Goal: Information Seeking & Learning: Find contact information

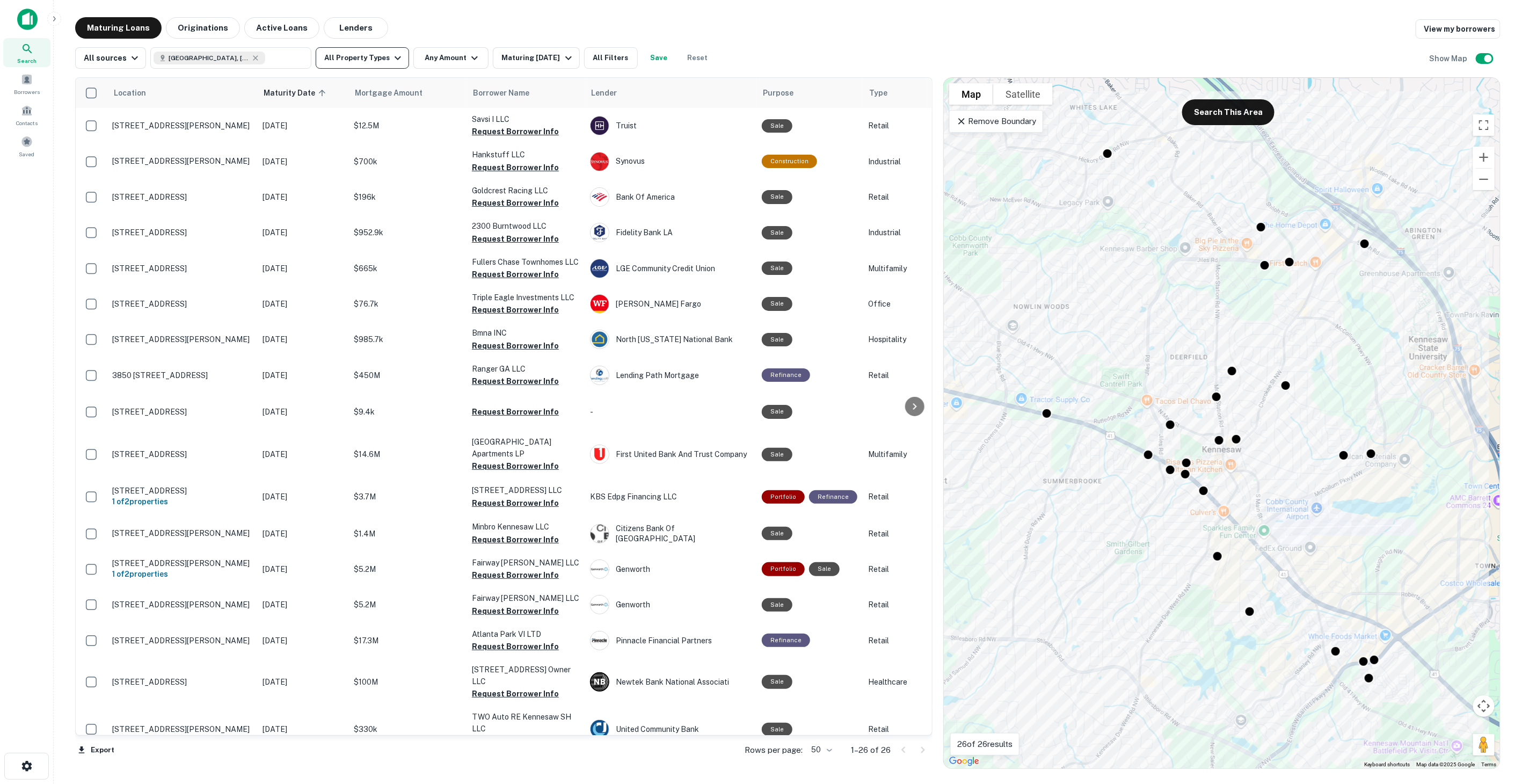
click at [371, 54] on button "All Property Types" at bounding box center [363, 58] width 94 height 22
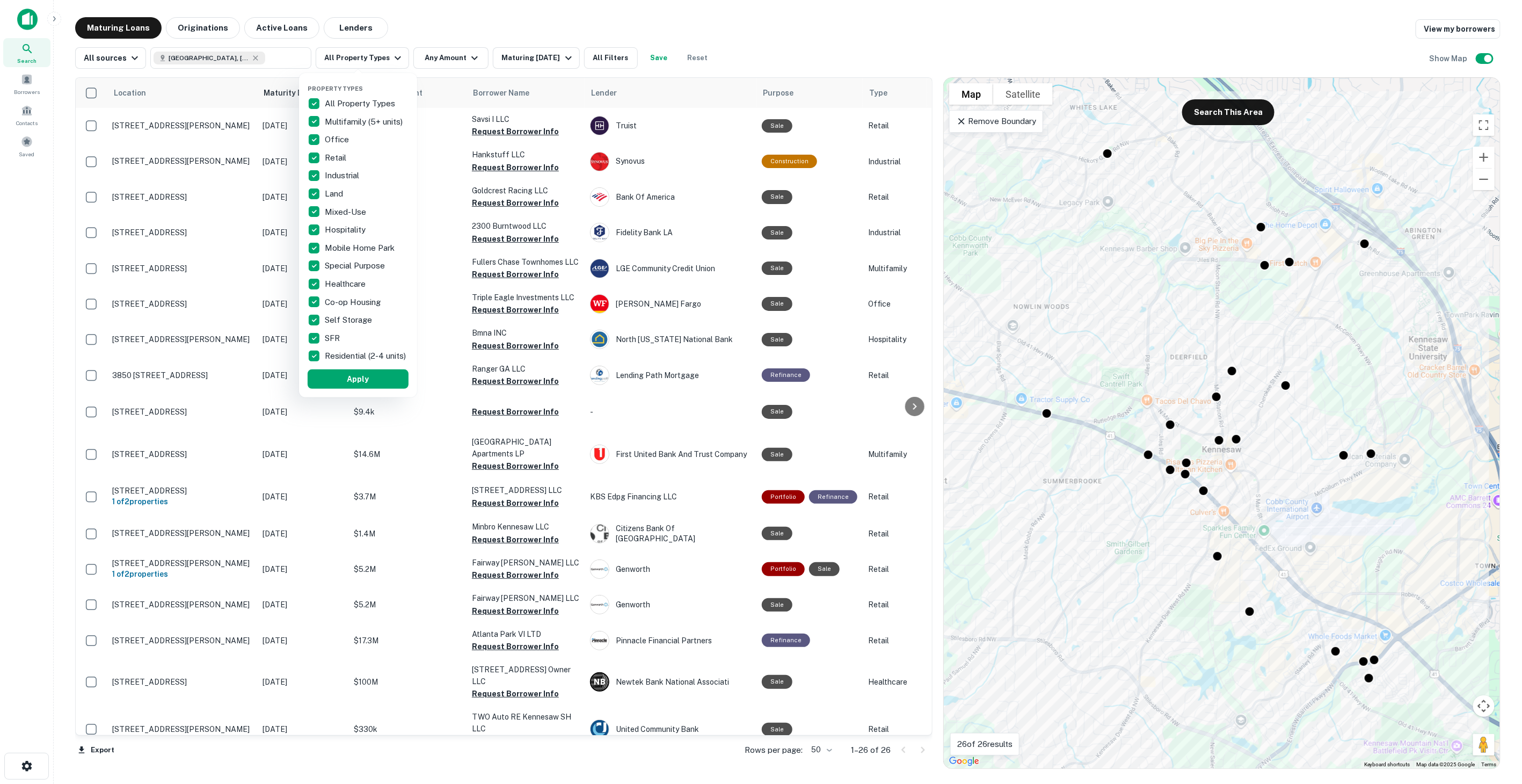
click at [361, 98] on p "All Property Types" at bounding box center [361, 104] width 73 height 13
click at [331, 131] on div "Office" at bounding box center [358, 139] width 101 height 18
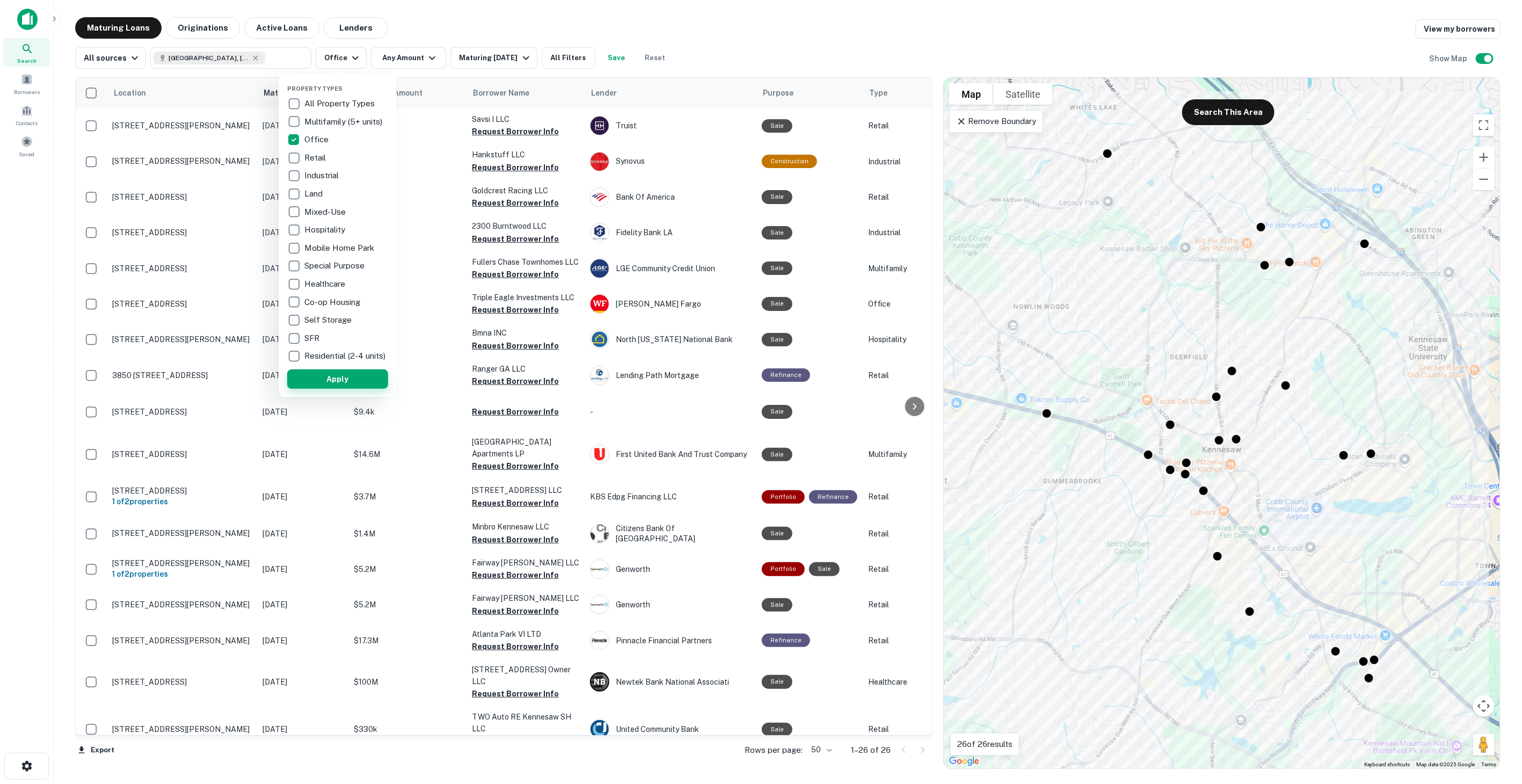
click at [355, 388] on button "Apply" at bounding box center [337, 378] width 101 height 19
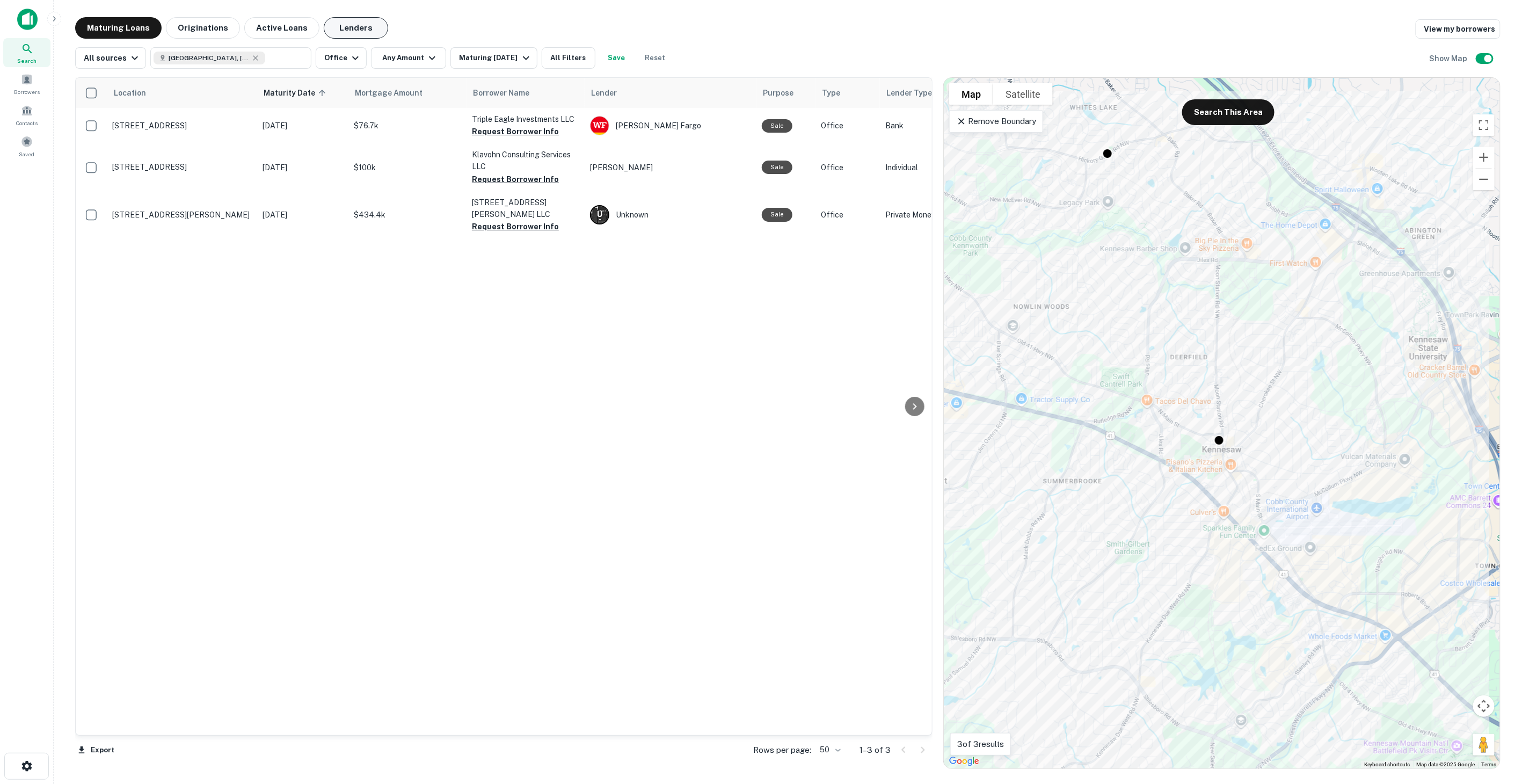
click at [375, 33] on button "Lenders" at bounding box center [356, 28] width 65 height 22
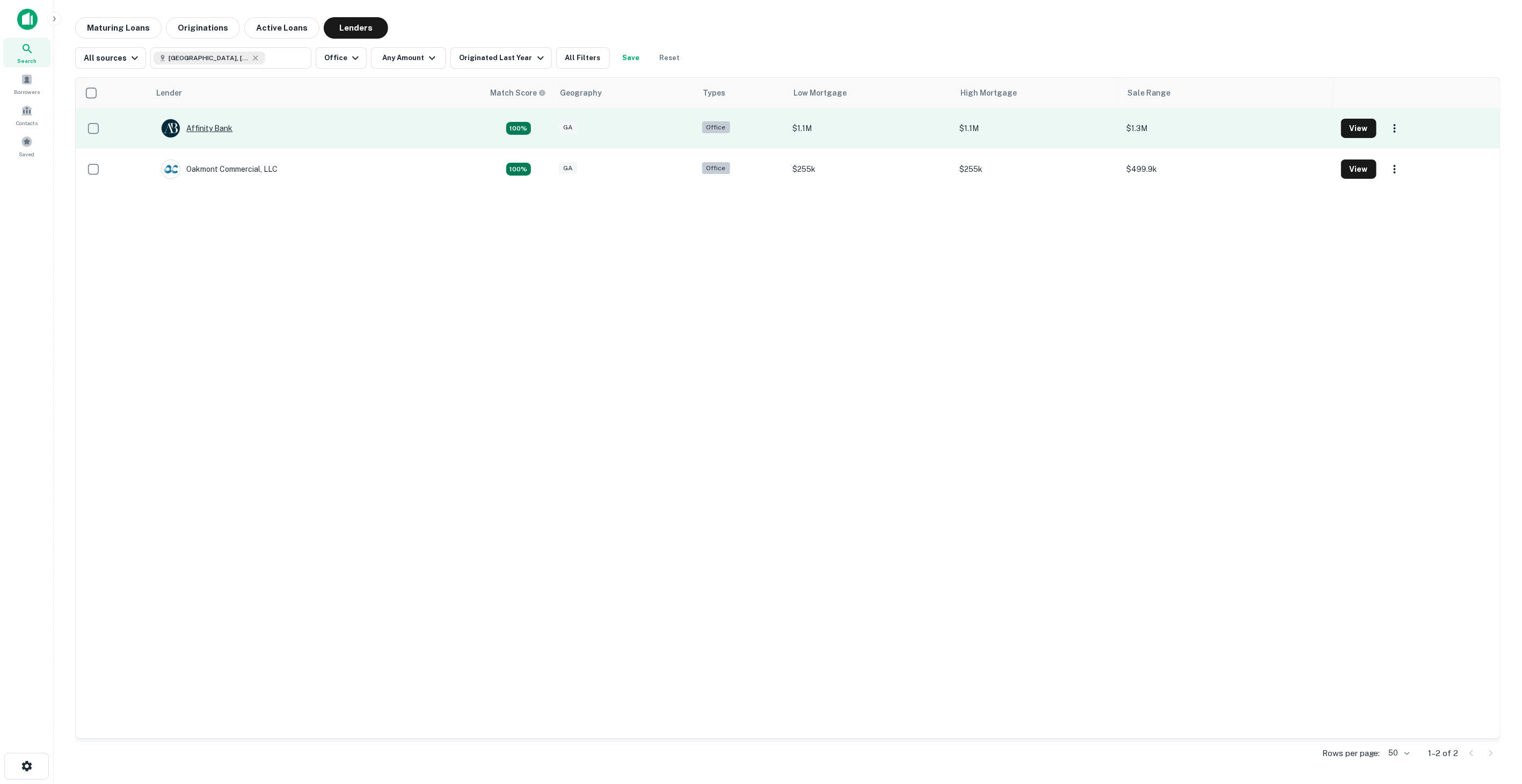
click at [221, 130] on div "Affinity Bank" at bounding box center [197, 128] width 72 height 19
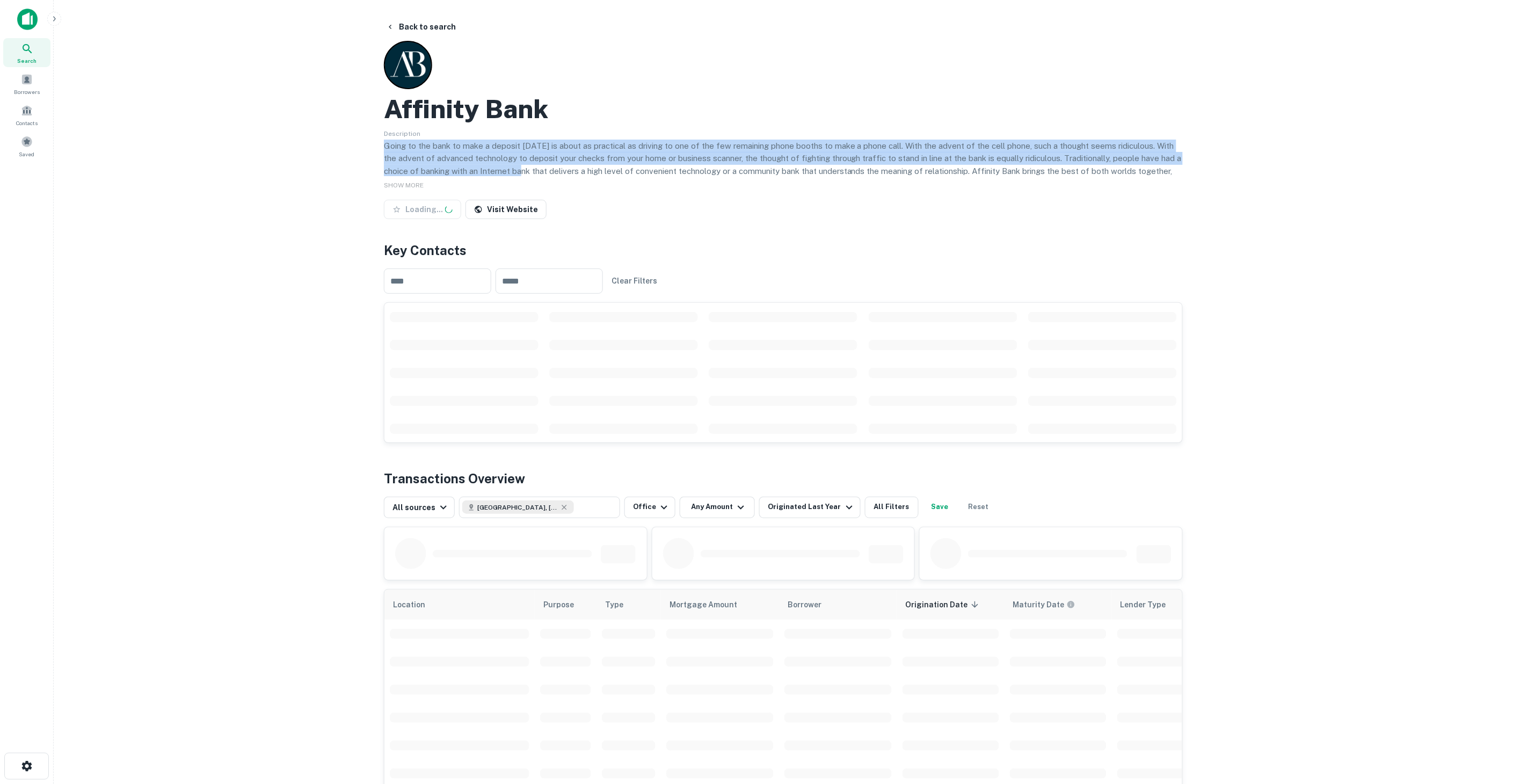
drag, startPoint x: 486, startPoint y: 132, endPoint x: 528, endPoint y: 173, distance: 58.7
click at [528, 173] on div "Description Going to the bank to make a deposit [DATE] is about as practical as…" at bounding box center [783, 151] width 799 height 50
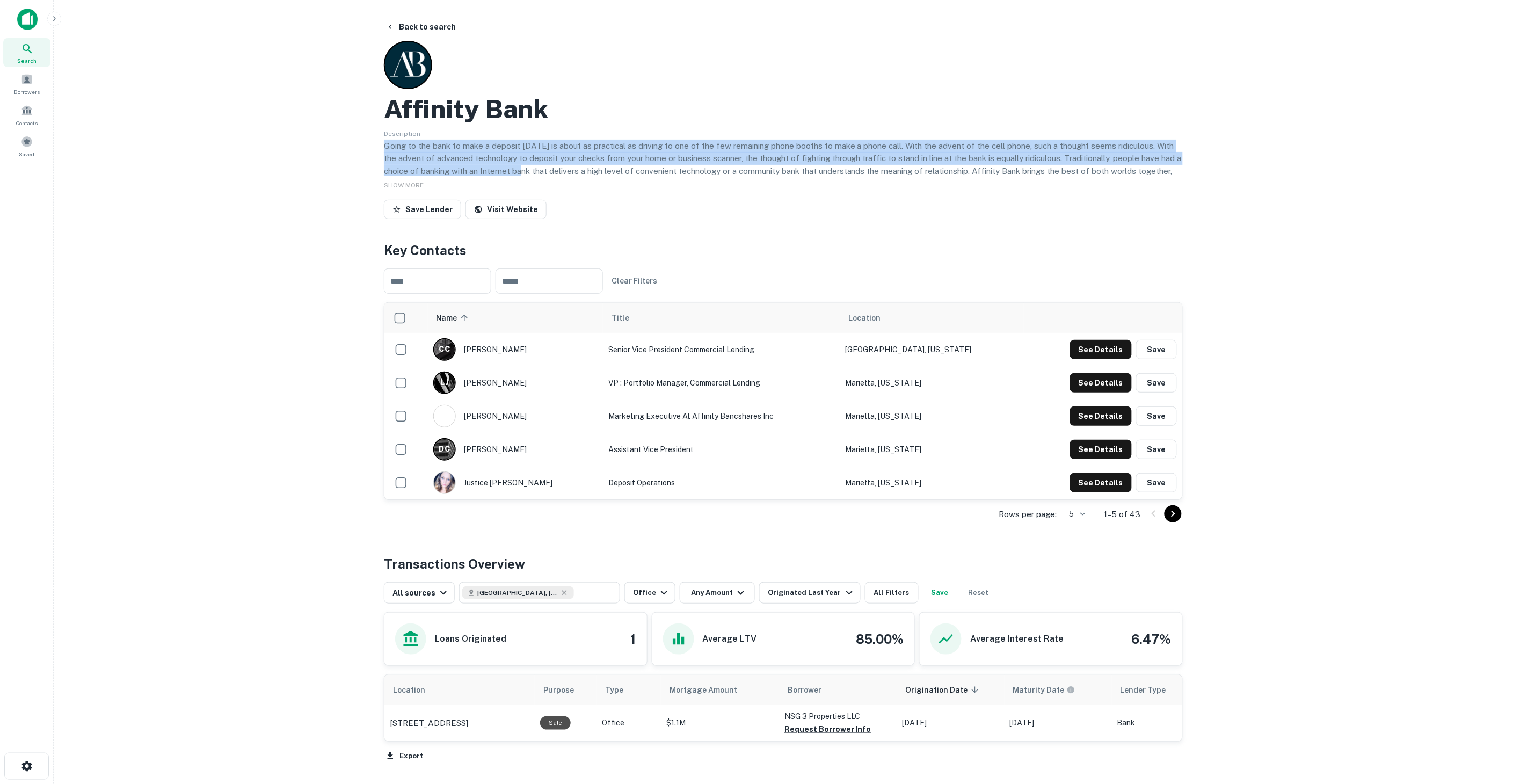
click at [671, 164] on p "Going to the bank to make a deposit [DATE] is about as practical as driving to …" at bounding box center [783, 171] width 799 height 63
drag, startPoint x: 645, startPoint y: 146, endPoint x: 711, endPoint y: 188, distance: 78.2
click at [701, 181] on div "Affinity Bank Description Going to the bank to make a deposit [DATE] is about a…" at bounding box center [783, 132] width 799 height 183
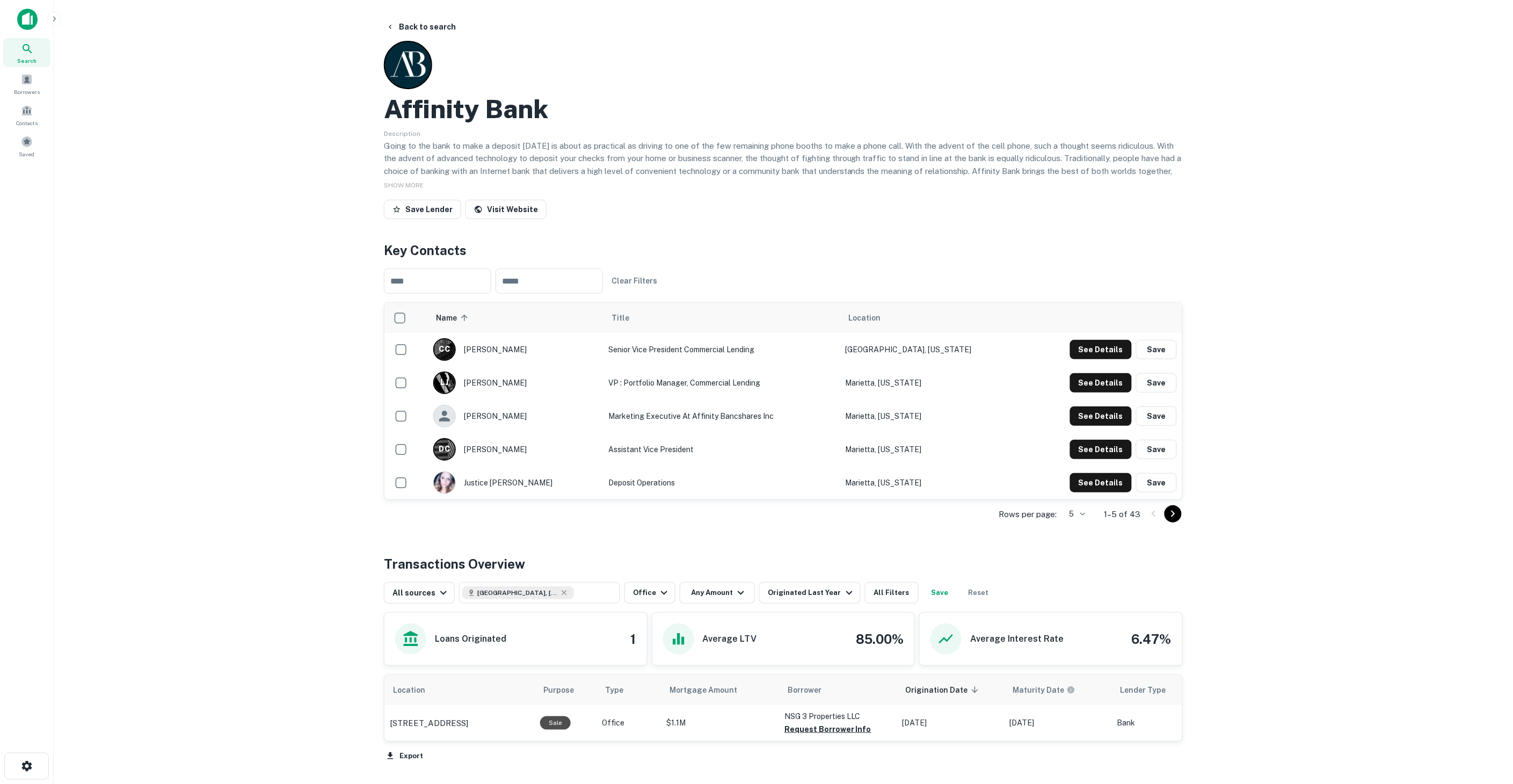
click at [748, 191] on div "Affinity Bank Description Going to the bank to make a deposit [DATE] is about a…" at bounding box center [783, 132] width 799 height 183
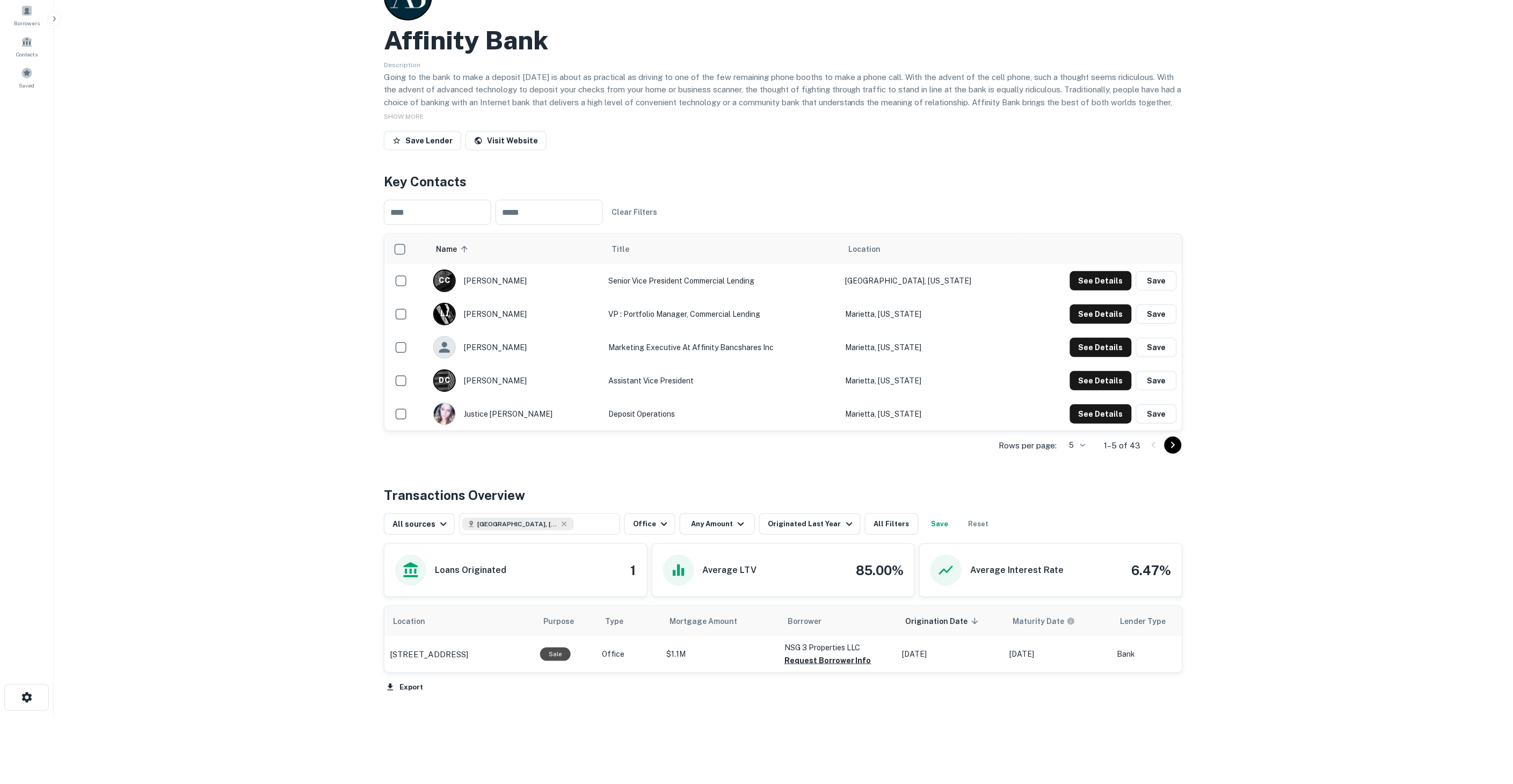
scroll to position [24, 0]
